Goal: Entertainment & Leisure: Consume media (video, audio)

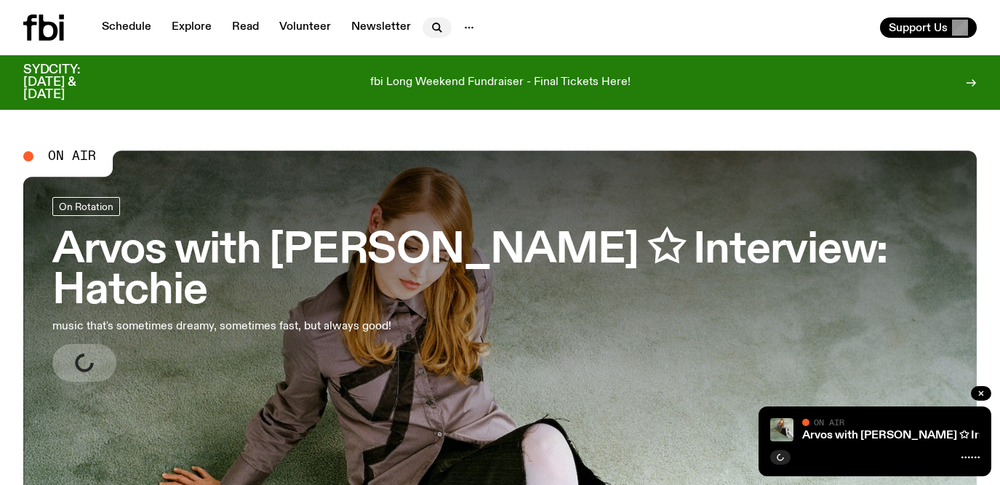
click at [428, 28] on icon "button" at bounding box center [436, 27] width 17 height 17
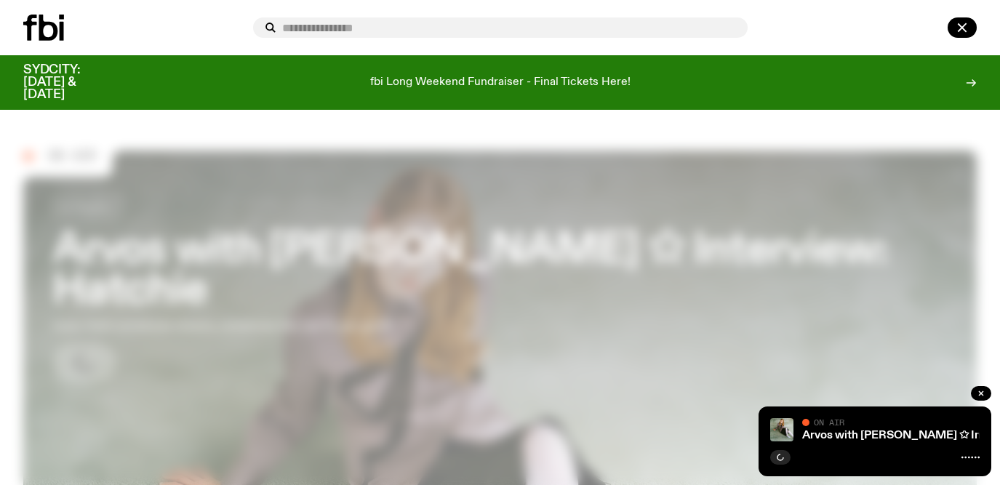
click at [701, 12] on div at bounding box center [500, 27] width 1000 height 55
click at [829, 9] on div at bounding box center [500, 27] width 1000 height 55
click at [599, 25] on input "text" at bounding box center [509, 28] width 454 height 12
click at [961, 23] on icon "button" at bounding box center [961, 27] width 17 height 17
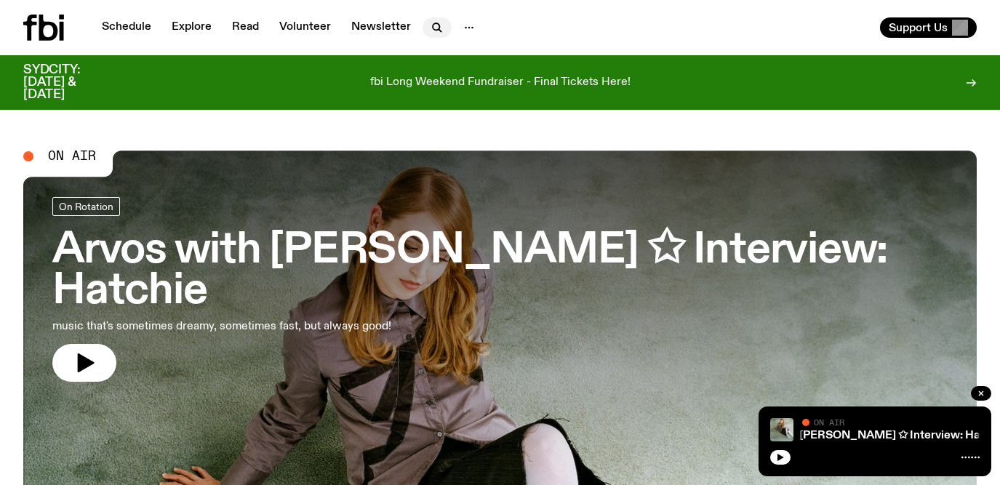
click at [431, 28] on icon "button" at bounding box center [436, 27] width 17 height 17
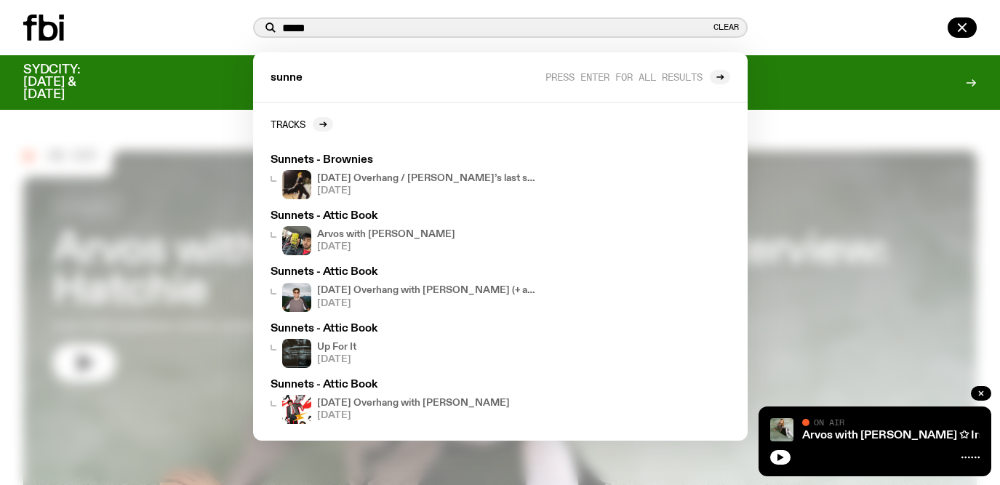
click at [329, 23] on input "*****" at bounding box center [496, 28] width 428 height 12
drag, startPoint x: 320, startPoint y: 30, endPoint x: 257, endPoint y: 25, distance: 62.7
click at [257, 25] on div "***** Clear" at bounding box center [500, 27] width 495 height 20
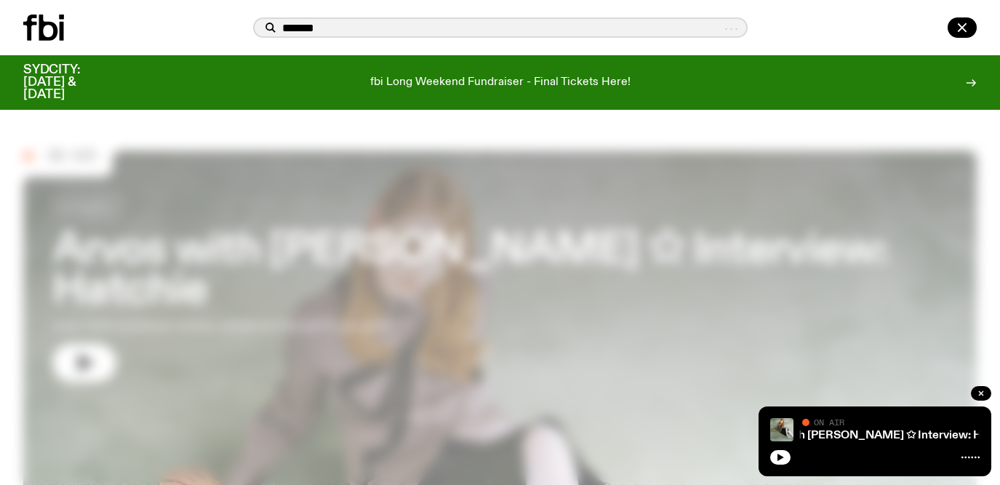
type input "*******"
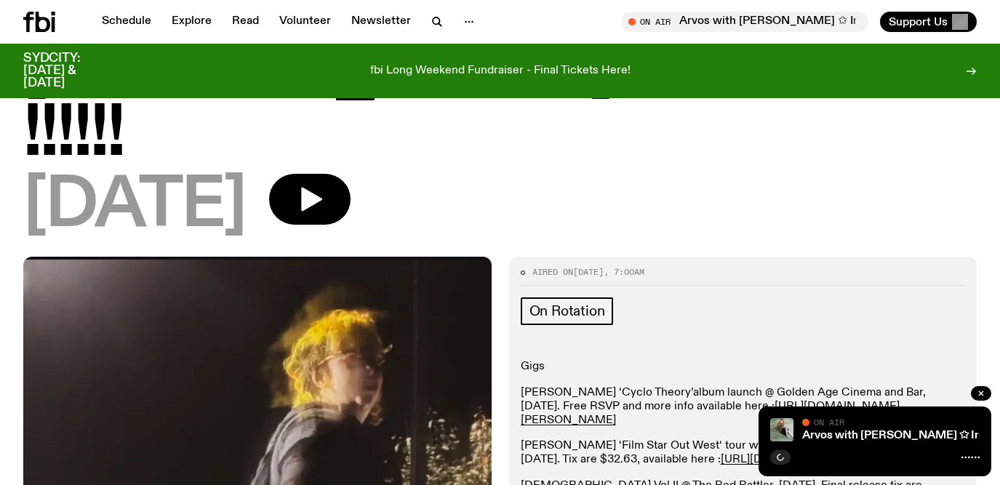
scroll to position [169, 0]
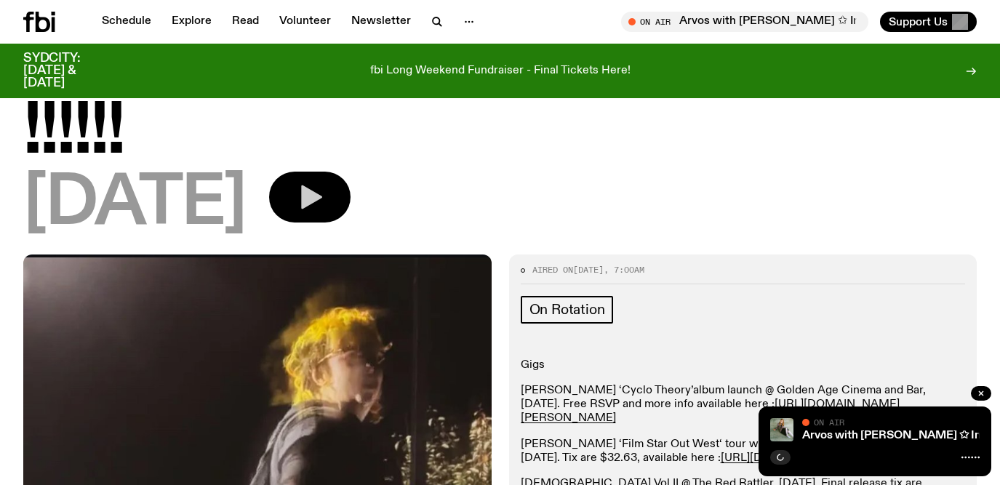
click at [332, 172] on button "button" at bounding box center [309, 197] width 81 height 51
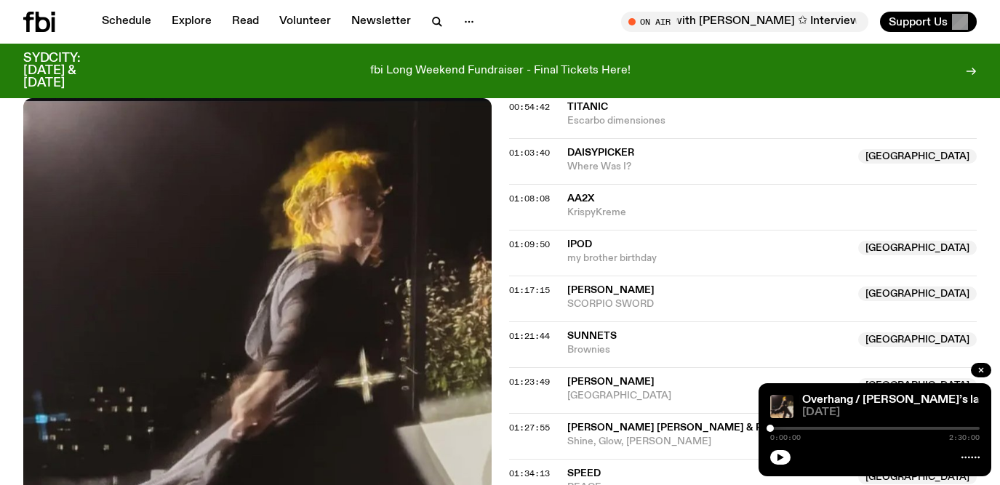
scroll to position [1164, 0]
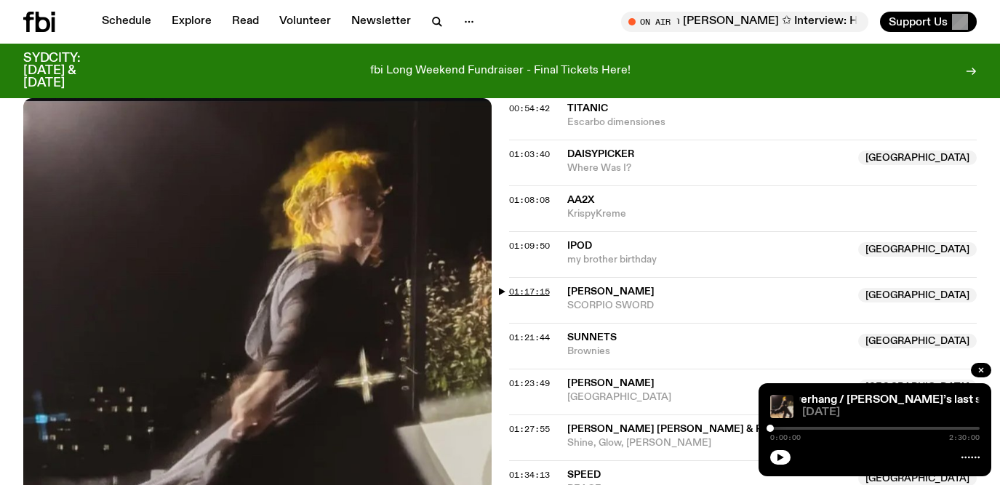
click at [541, 286] on span "01:17:15" at bounding box center [529, 292] width 41 height 12
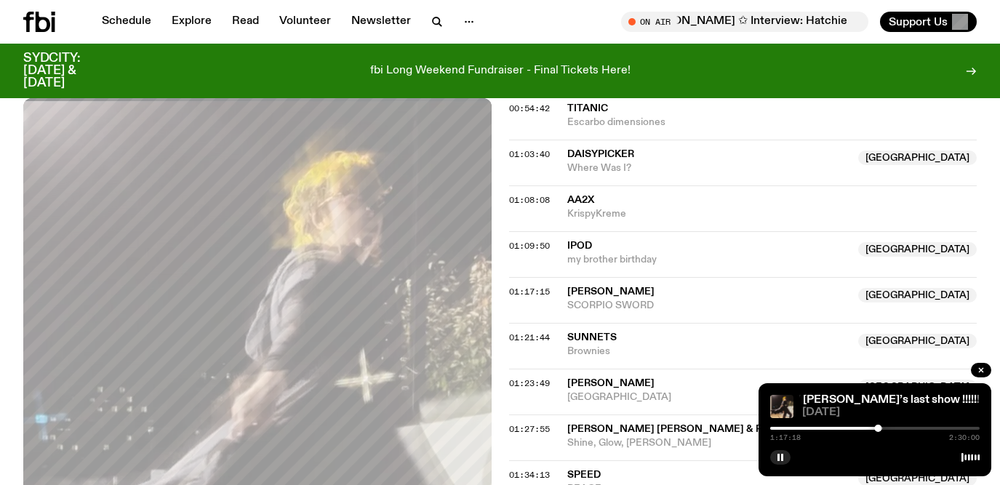
click at [883, 428] on div at bounding box center [874, 428] width 209 height 3
click at [885, 427] on div at bounding box center [884, 428] width 7 height 7
click at [883, 427] on div at bounding box center [882, 428] width 7 height 7
click at [887, 427] on div at bounding box center [874, 428] width 209 height 3
click at [889, 428] on div at bounding box center [888, 428] width 7 height 7
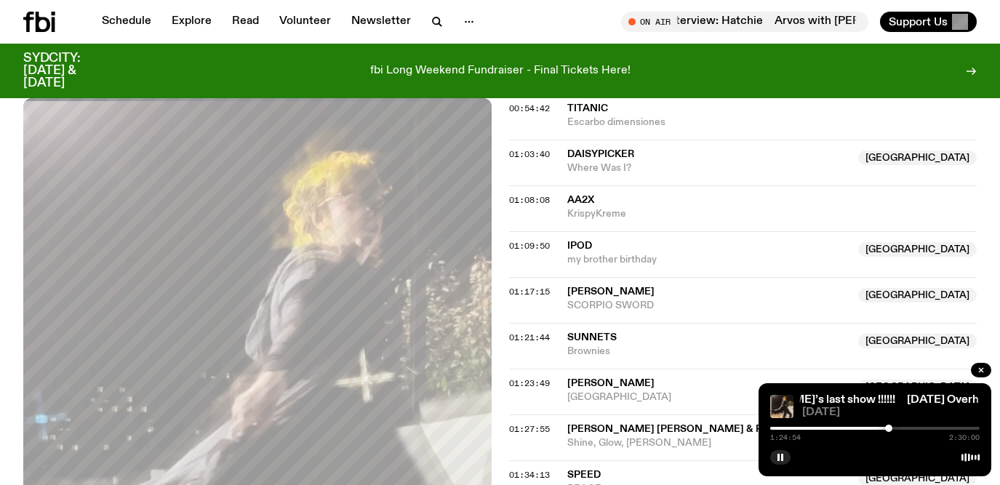
click at [892, 428] on div at bounding box center [888, 428] width 7 height 7
click at [893, 428] on div at bounding box center [891, 428] width 7 height 7
click at [895, 428] on div at bounding box center [892, 428] width 7 height 7
click at [897, 427] on div at bounding box center [895, 428] width 7 height 7
click at [897, 429] on div at bounding box center [897, 428] width 7 height 7
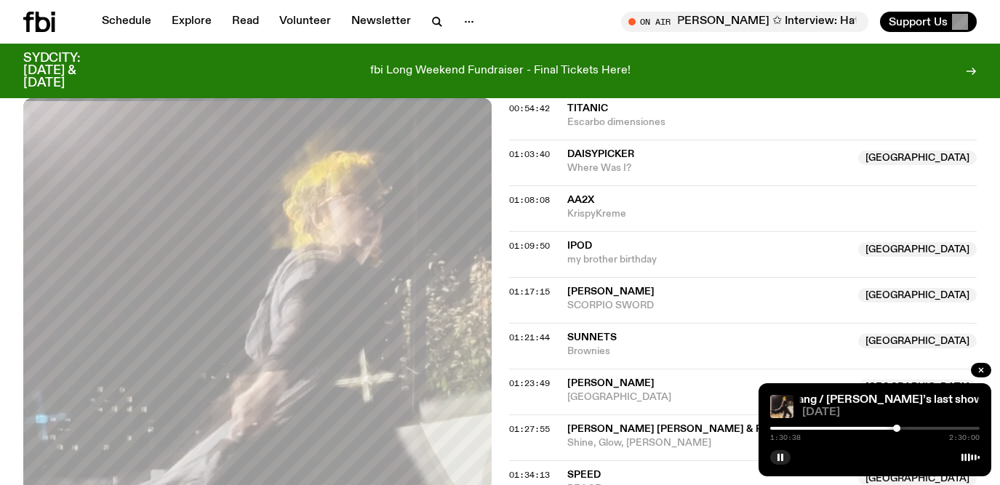
click at [898, 428] on div at bounding box center [896, 428] width 7 height 7
click at [898, 429] on div at bounding box center [898, 428] width 7 height 7
click at [896, 428] on div at bounding box center [898, 428] width 7 height 7
click at [897, 428] on div at bounding box center [895, 428] width 7 height 7
click at [897, 428] on div at bounding box center [896, 428] width 7 height 7
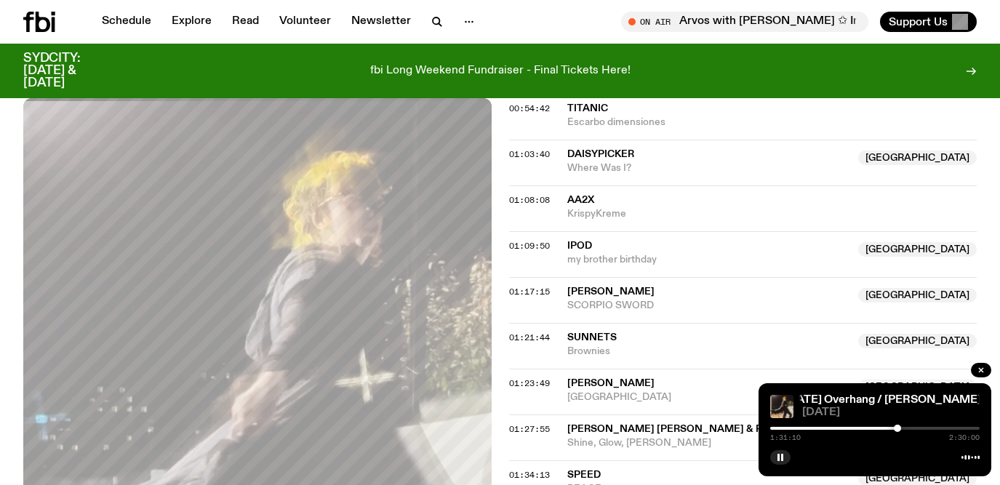
click at [899, 428] on div at bounding box center [897, 428] width 7 height 7
click at [900, 428] on div at bounding box center [898, 428] width 7 height 7
click at [901, 428] on div at bounding box center [900, 428] width 7 height 7
click at [902, 428] on div at bounding box center [900, 428] width 7 height 7
click at [901, 428] on div at bounding box center [901, 428] width 7 height 7
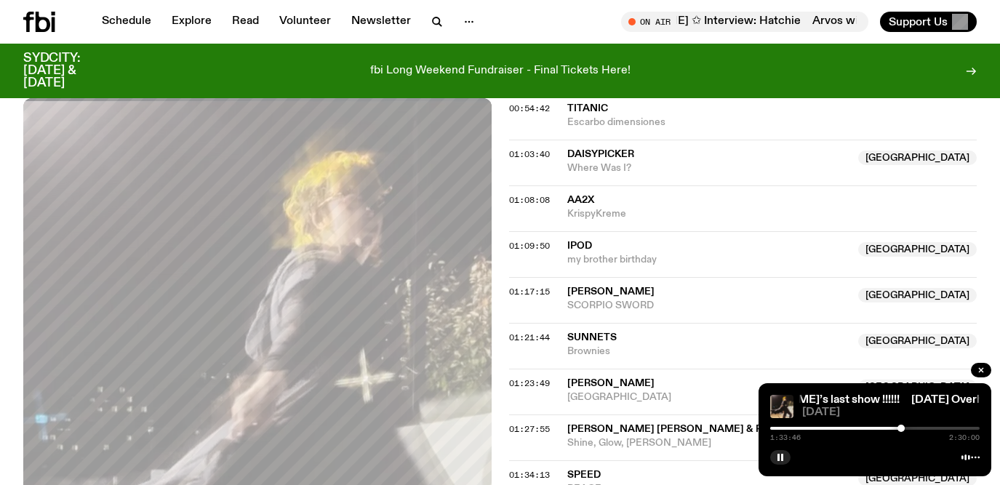
click at [900, 428] on div at bounding box center [900, 428] width 7 height 7
click at [899, 430] on div at bounding box center [898, 428] width 7 height 7
click at [897, 430] on div at bounding box center [898, 428] width 7 height 7
click at [897, 428] on div at bounding box center [897, 428] width 7 height 7
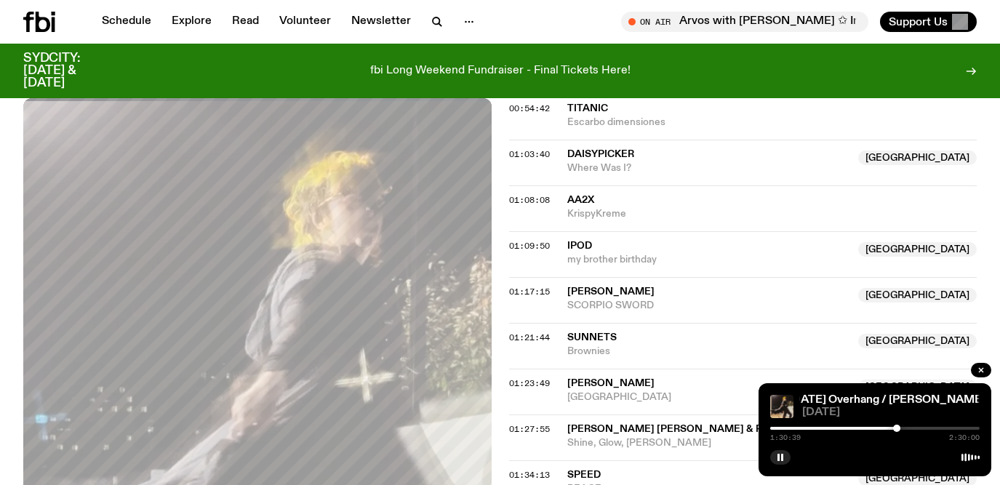
click at [890, 428] on div at bounding box center [791, 428] width 209 height 3
click at [883, 428] on div at bounding box center [785, 428] width 209 height 3
click at [879, 428] on div at bounding box center [879, 428] width 7 height 7
click at [876, 428] on div at bounding box center [875, 428] width 7 height 7
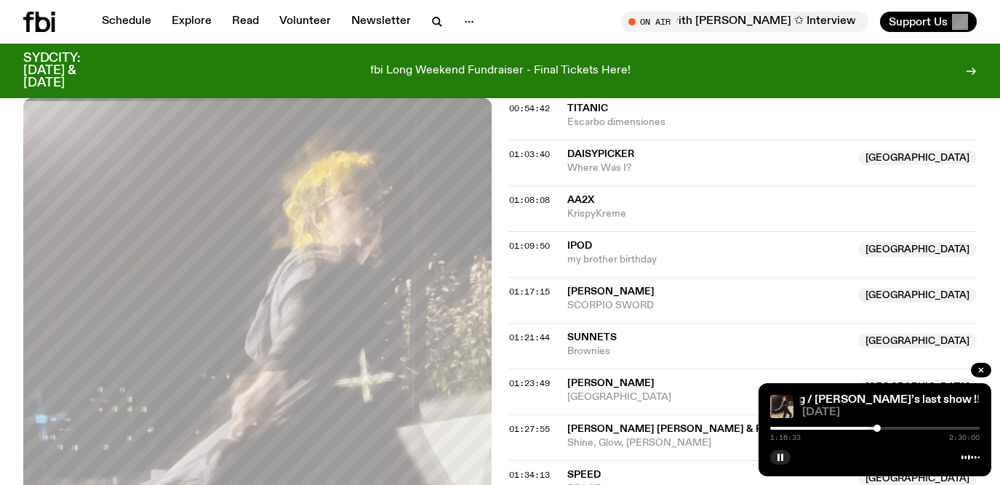
click at [877, 428] on div at bounding box center [876, 428] width 7 height 7
click at [878, 428] on div at bounding box center [876, 428] width 7 height 7
click at [879, 428] on div at bounding box center [877, 428] width 7 height 7
click at [879, 428] on div at bounding box center [879, 428] width 7 height 7
click at [881, 427] on div at bounding box center [880, 428] width 7 height 7
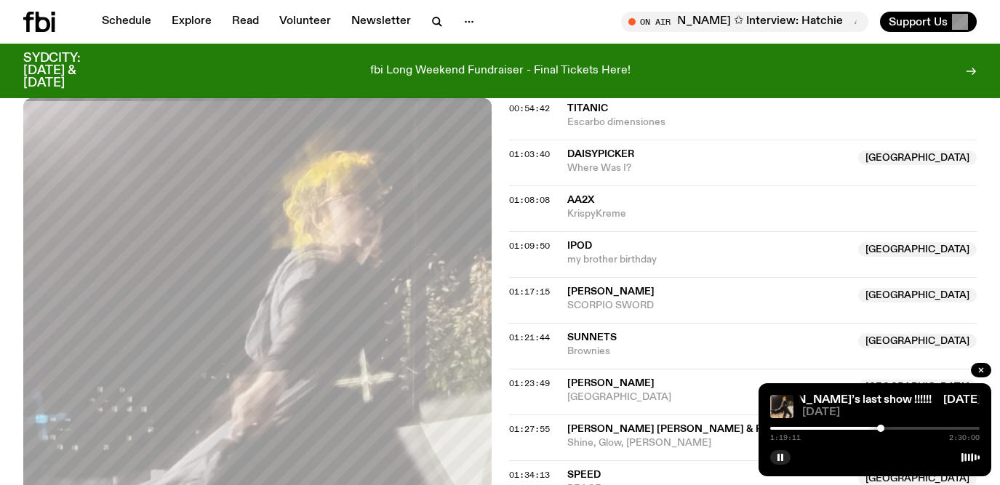
click at [881, 427] on div at bounding box center [880, 428] width 7 height 7
click at [883, 427] on div at bounding box center [881, 428] width 7 height 7
click at [884, 426] on div at bounding box center [884, 428] width 7 height 7
click at [884, 428] on div at bounding box center [884, 428] width 7 height 7
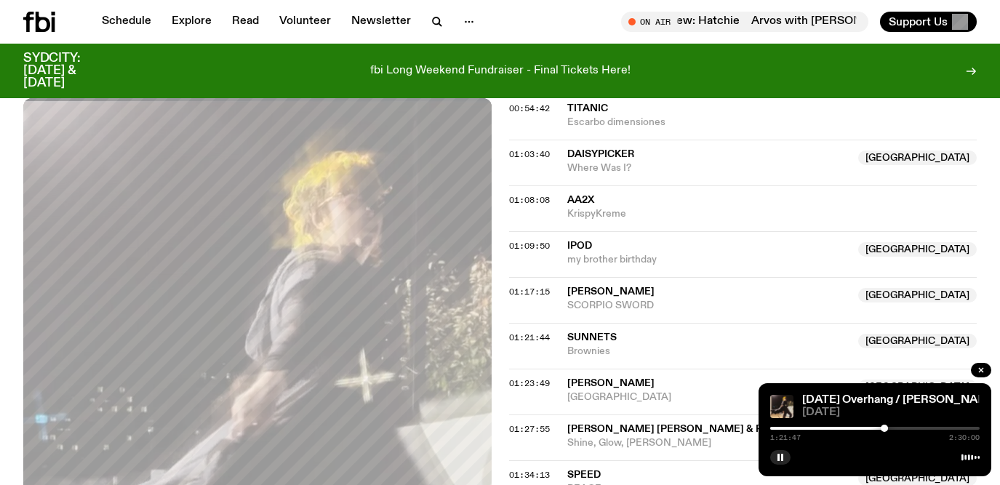
click at [886, 428] on div at bounding box center [884, 428] width 7 height 7
click at [887, 428] on div at bounding box center [885, 428] width 7 height 7
click at [889, 428] on div at bounding box center [887, 428] width 7 height 7
click at [890, 428] on div at bounding box center [888, 428] width 7 height 7
click at [892, 428] on div at bounding box center [890, 428] width 7 height 7
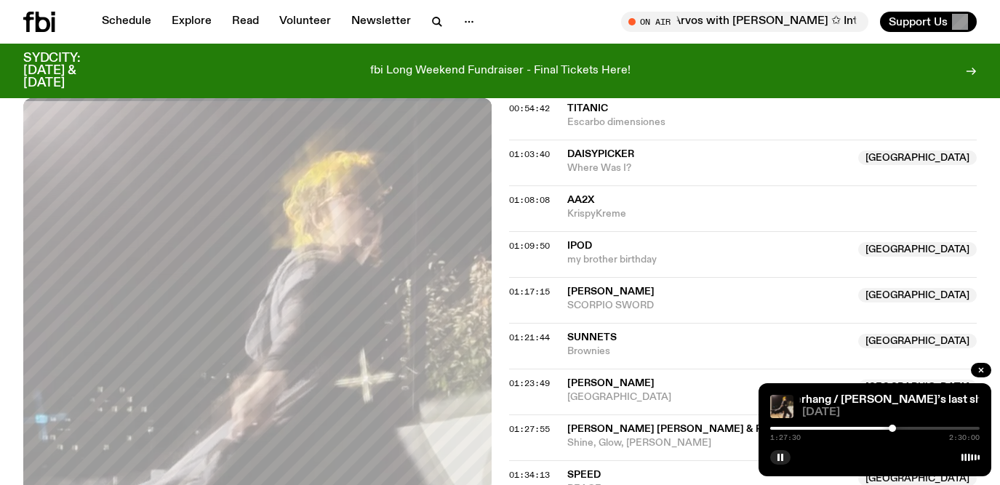
click at [892, 428] on div at bounding box center [892, 428] width 7 height 7
click at [893, 428] on div at bounding box center [892, 428] width 7 height 7
click at [895, 428] on div at bounding box center [892, 428] width 7 height 7
click at [896, 429] on div at bounding box center [895, 428] width 7 height 7
click at [897, 428] on div at bounding box center [895, 428] width 7 height 7
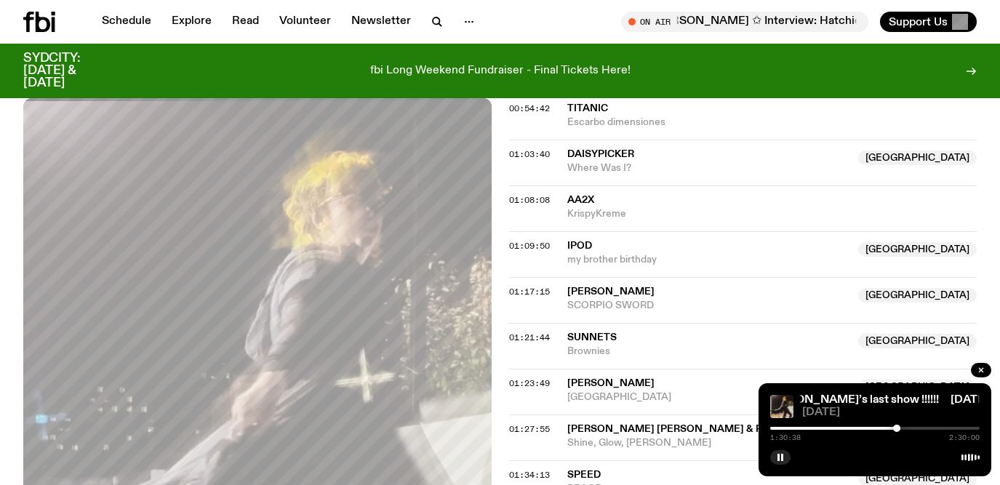
click at [898, 428] on div at bounding box center [896, 428] width 7 height 7
click at [897, 428] on div at bounding box center [896, 428] width 7 height 7
